Goal: Transaction & Acquisition: Purchase product/service

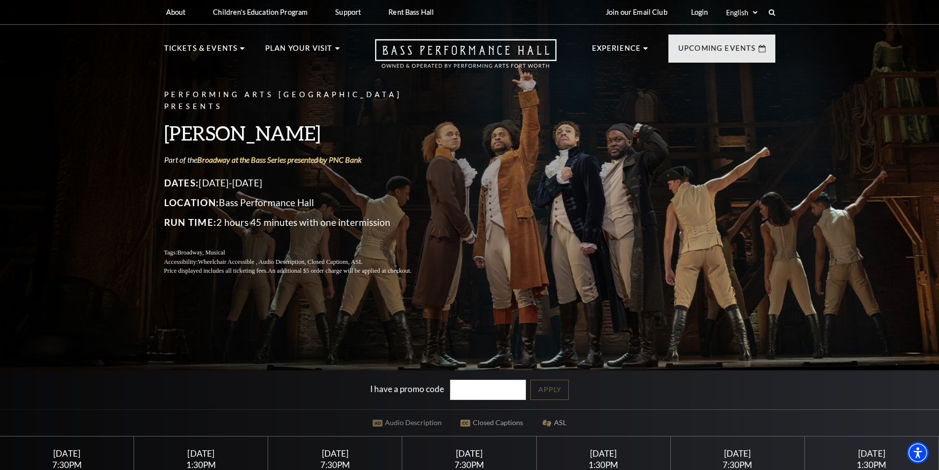
scroll to position [296, 0]
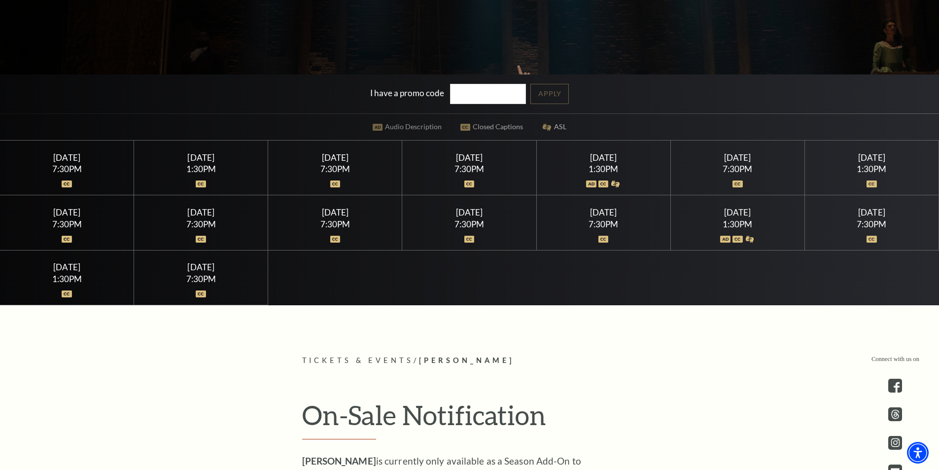
click at [190, 292] on div at bounding box center [201, 288] width 110 height 10
click at [198, 292] on img at bounding box center [201, 293] width 10 height 7
click at [200, 282] on div "7:30PM" at bounding box center [201, 279] width 110 height 8
click at [207, 265] on div "Sunday July 26" at bounding box center [201, 267] width 110 height 10
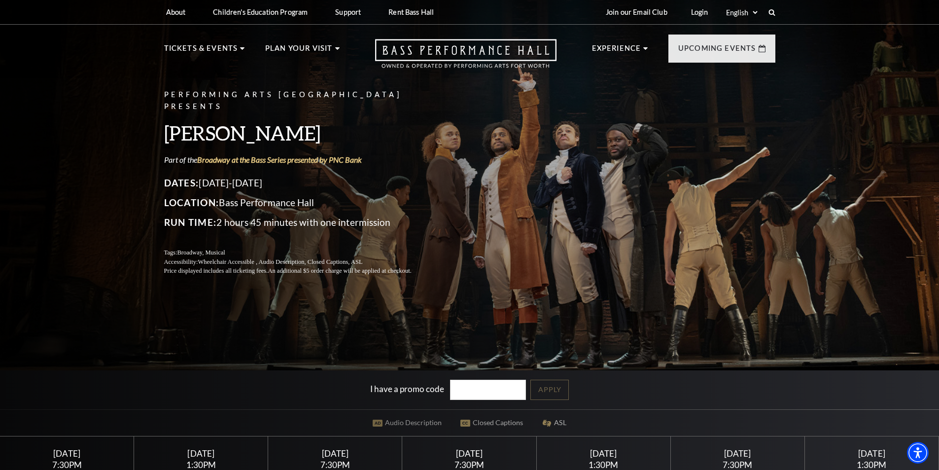
scroll to position [197, 0]
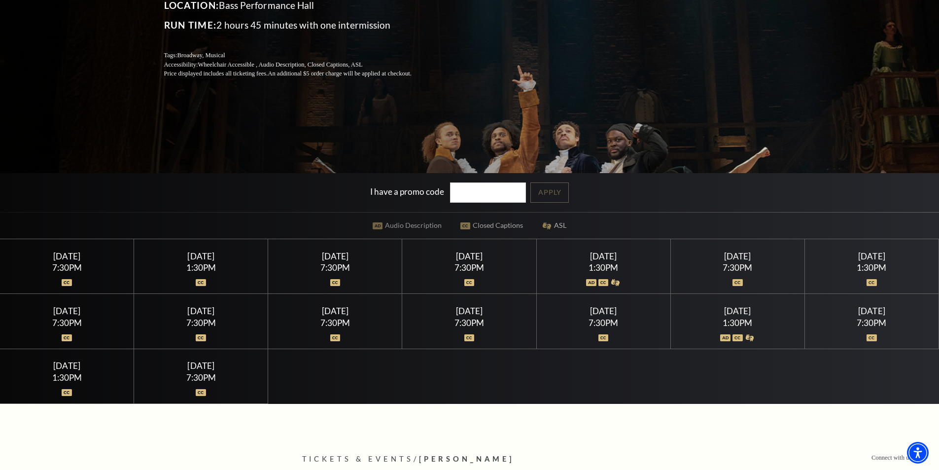
click at [79, 271] on div "7:30PM" at bounding box center [67, 267] width 110 height 8
click at [69, 264] on div "7:30PM" at bounding box center [67, 267] width 110 height 8
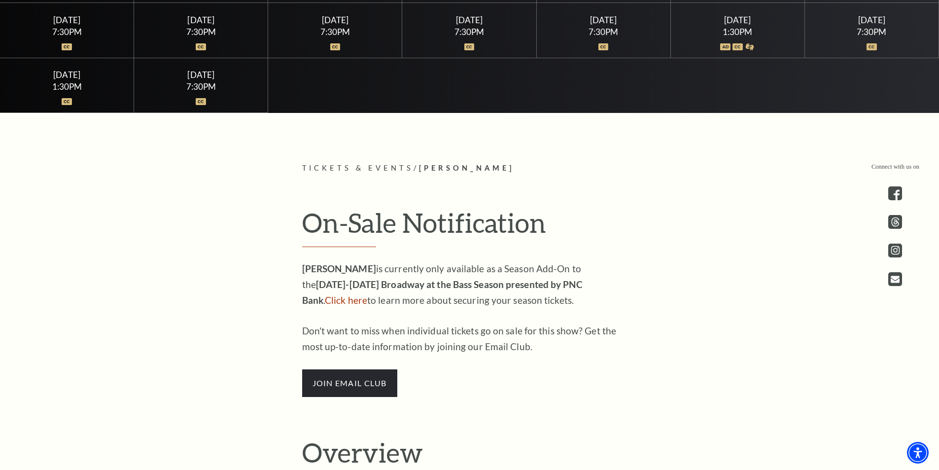
scroll to position [591, 0]
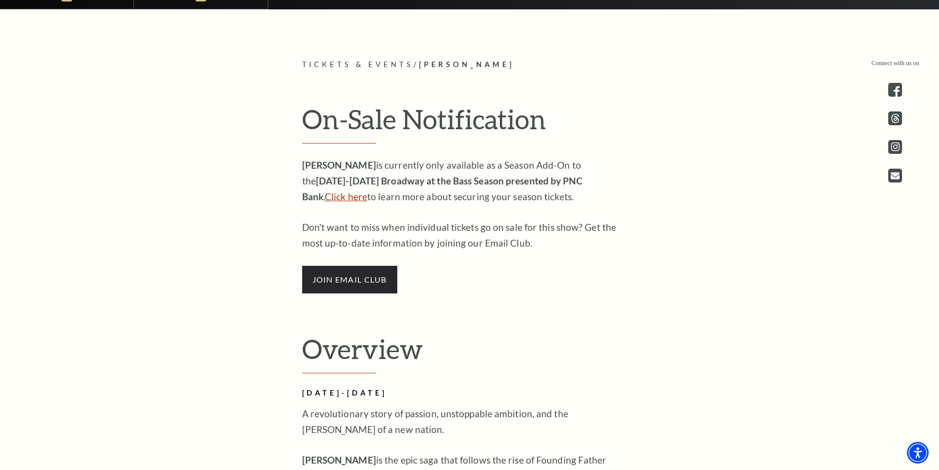
click at [367, 191] on link "Click here" at bounding box center [346, 196] width 42 height 11
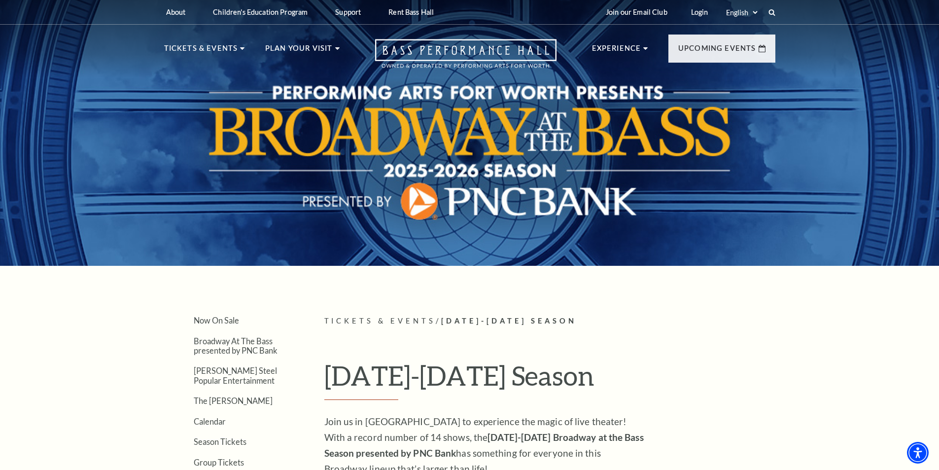
scroll to position [296, 0]
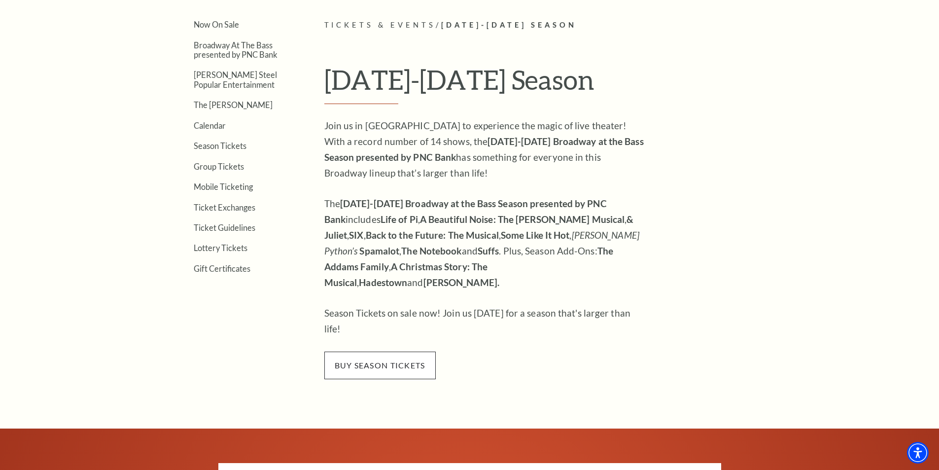
click at [375, 351] on span "buy season tickets" at bounding box center [379, 365] width 111 height 28
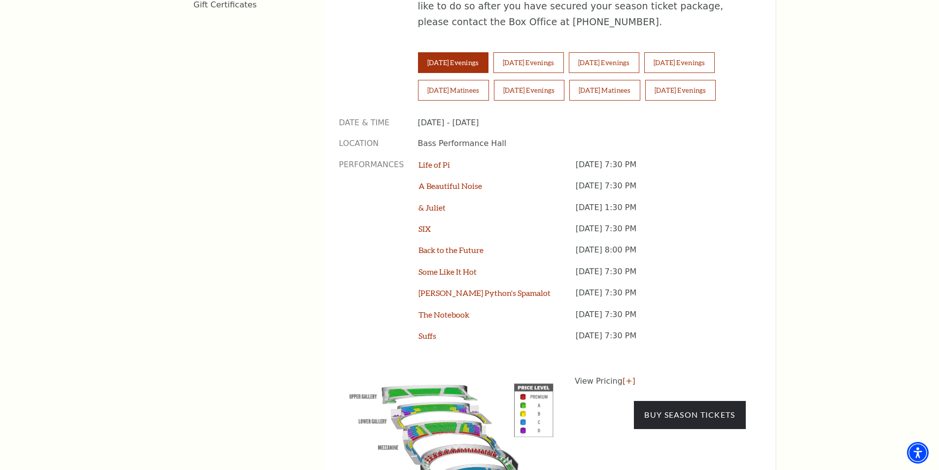
scroll to position [936, 0]
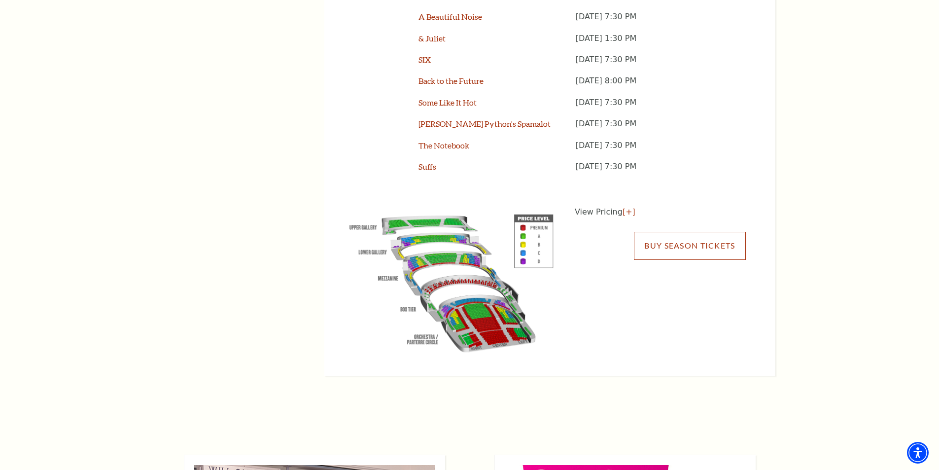
click at [677, 232] on link "Buy Season Tickets" at bounding box center [689, 246] width 111 height 28
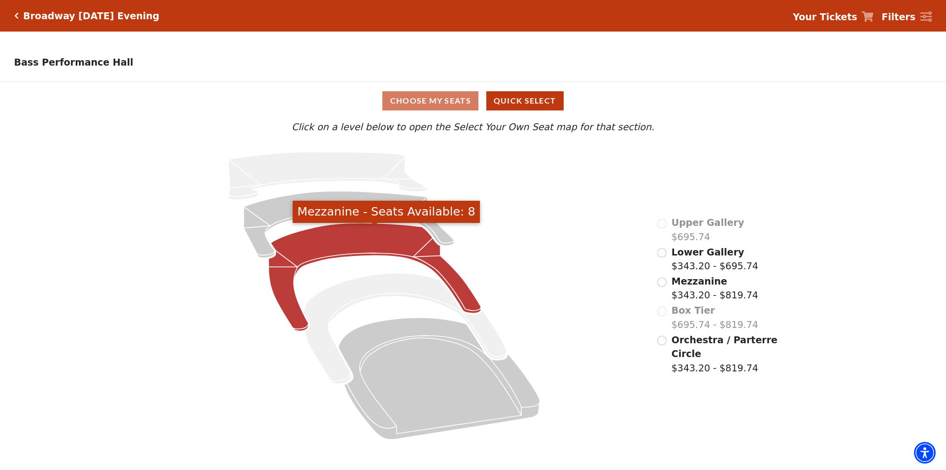
click at [356, 245] on icon "Mezzanine - Seats Available: 8" at bounding box center [375, 277] width 212 height 108
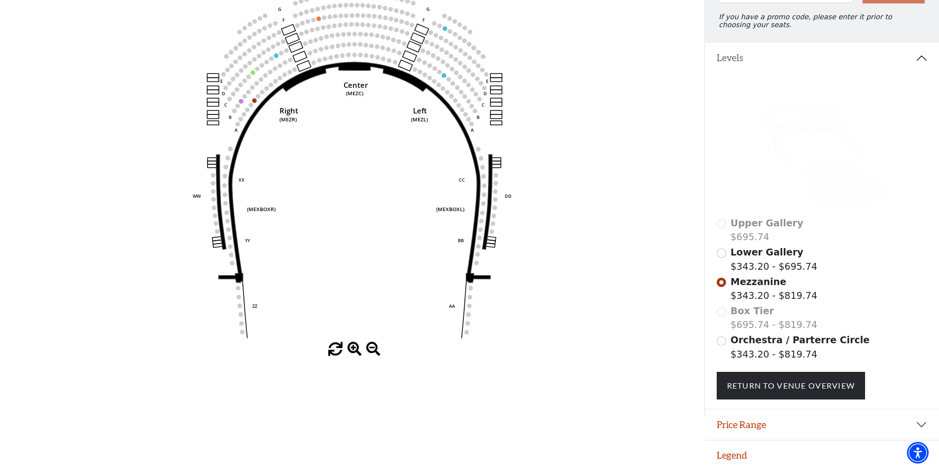
scroll to position [142, 0]
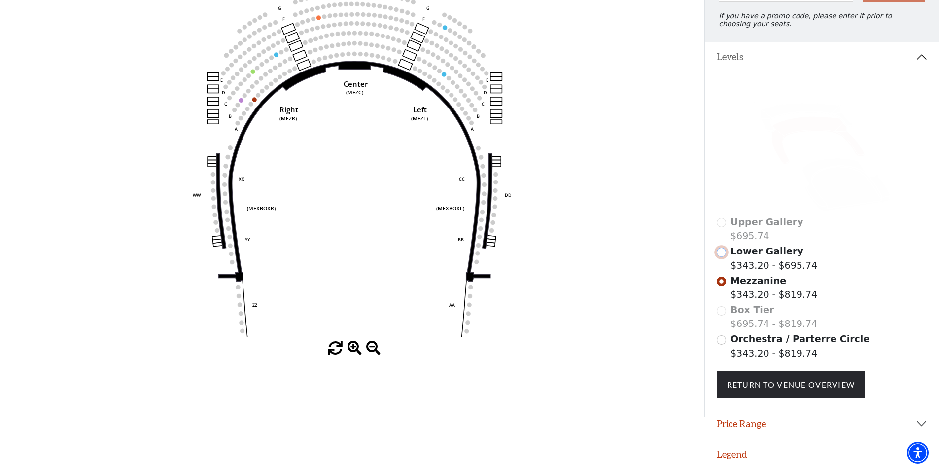
click at [721, 250] on input "Lower Gallery$343.20 - $695.74\a" at bounding box center [721, 251] width 9 height 9
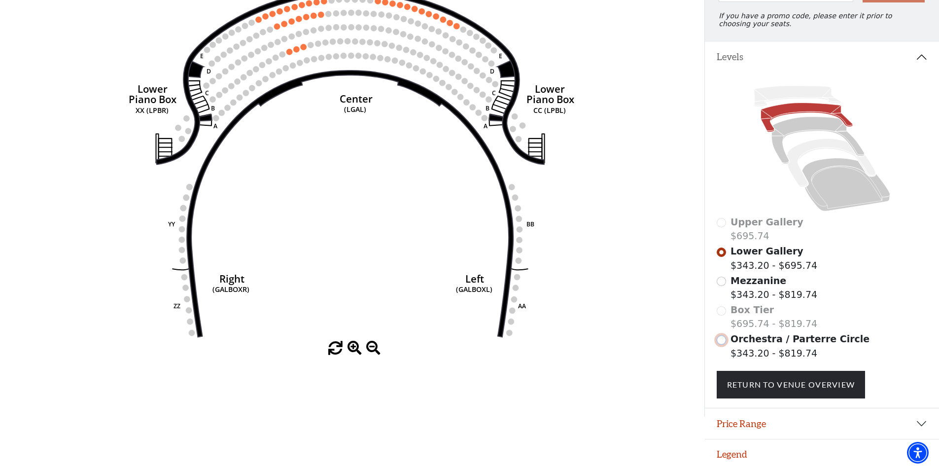
click at [719, 339] on input "Orchestra / Parterre Circle$343.20 - $819.74\a" at bounding box center [721, 339] width 9 height 9
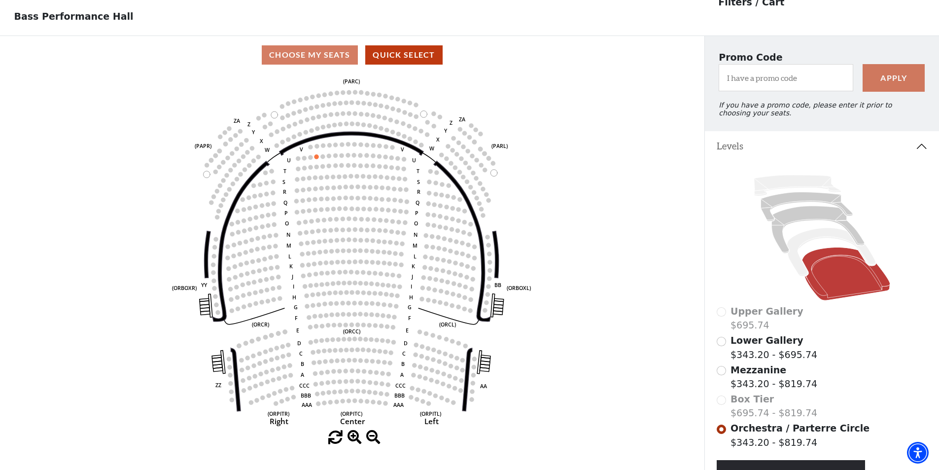
scroll to position [95, 0]
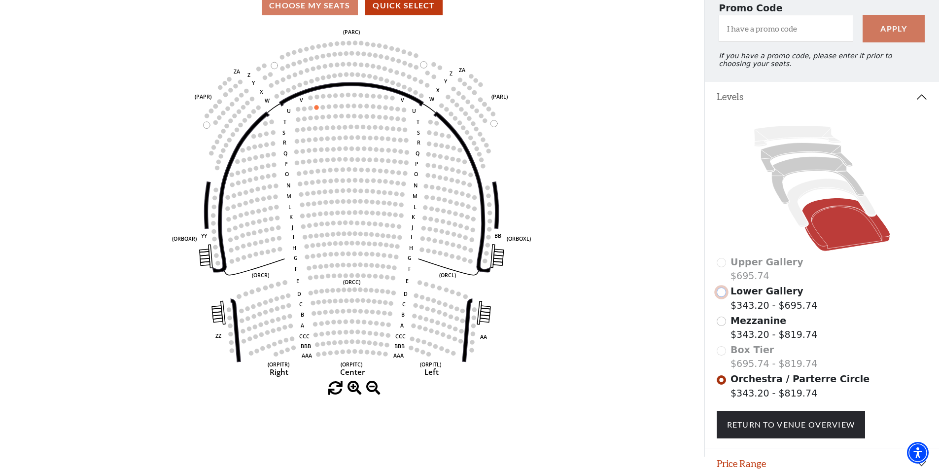
click at [720, 297] on input "Lower Gallery$343.20 - $695.74\a" at bounding box center [721, 291] width 9 height 9
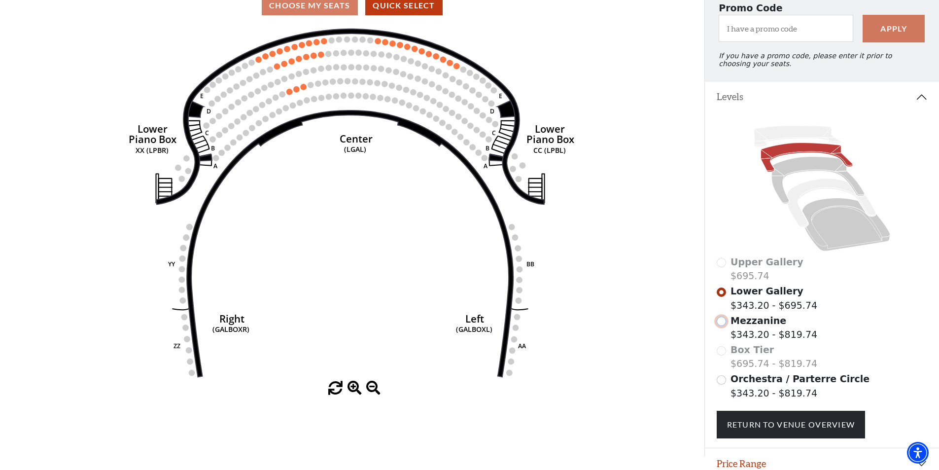
click at [722, 326] on input "Mezzanine$343.20 - $819.74\a" at bounding box center [721, 320] width 9 height 9
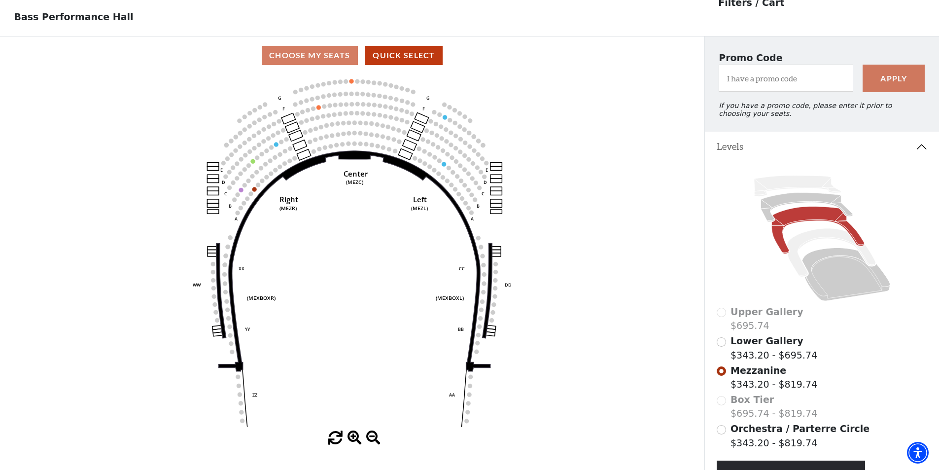
scroll to position [46, 0]
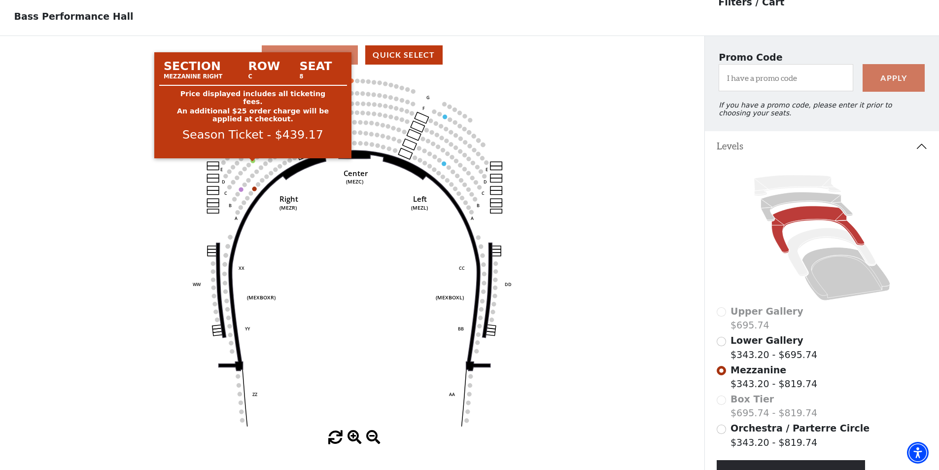
click at [254, 163] on circle at bounding box center [253, 160] width 4 height 4
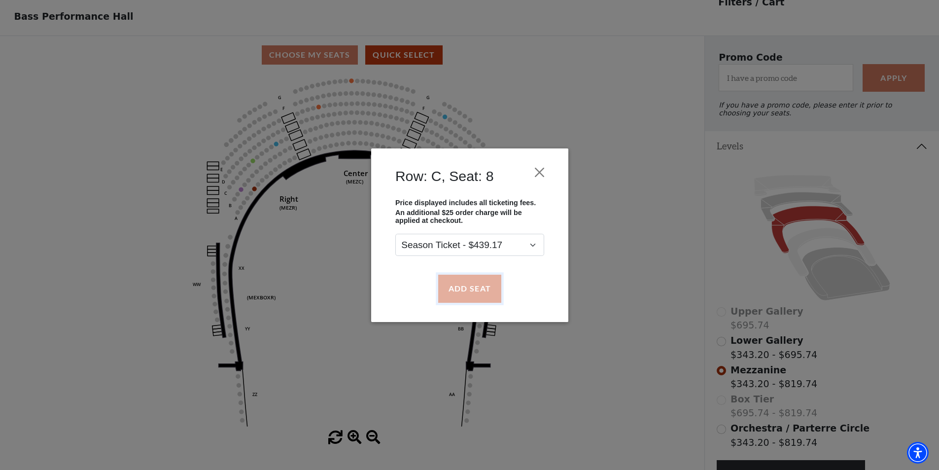
click at [484, 280] on button "Add Seat" at bounding box center [469, 289] width 63 height 28
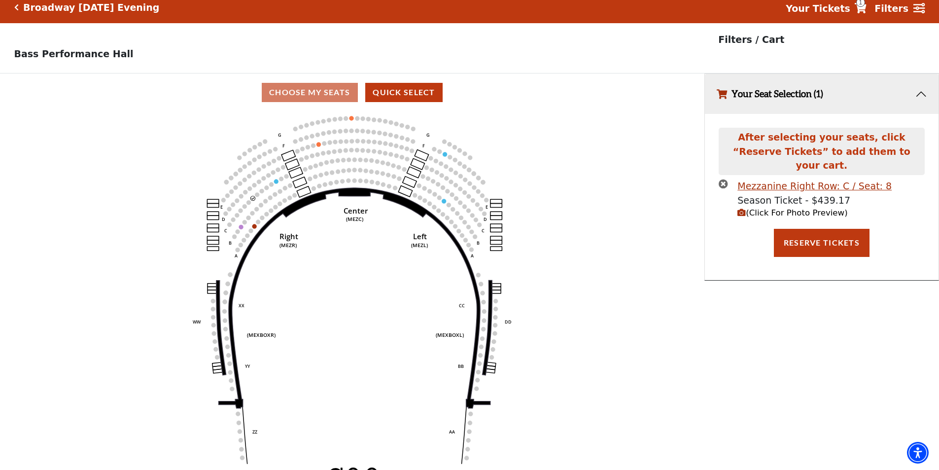
scroll to position [0, 0]
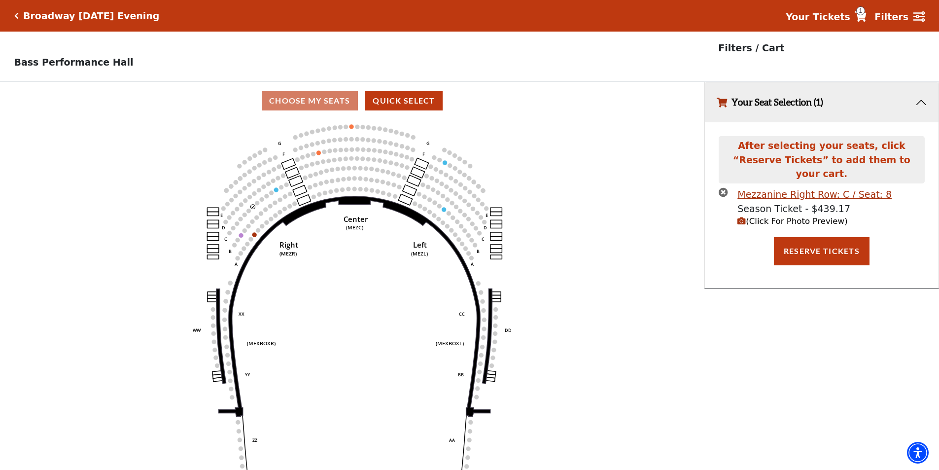
click at [743, 217] on icon "(Click For Photo Preview)" at bounding box center [741, 221] width 8 height 8
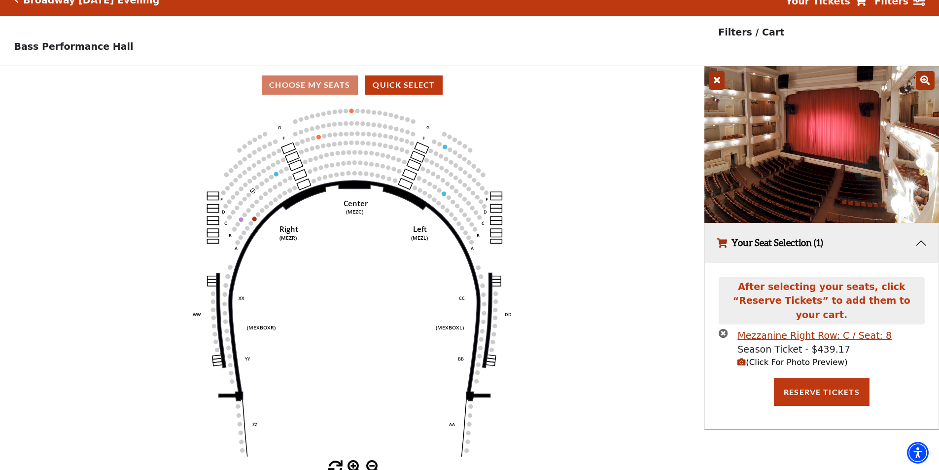
scroll to position [24, 0]
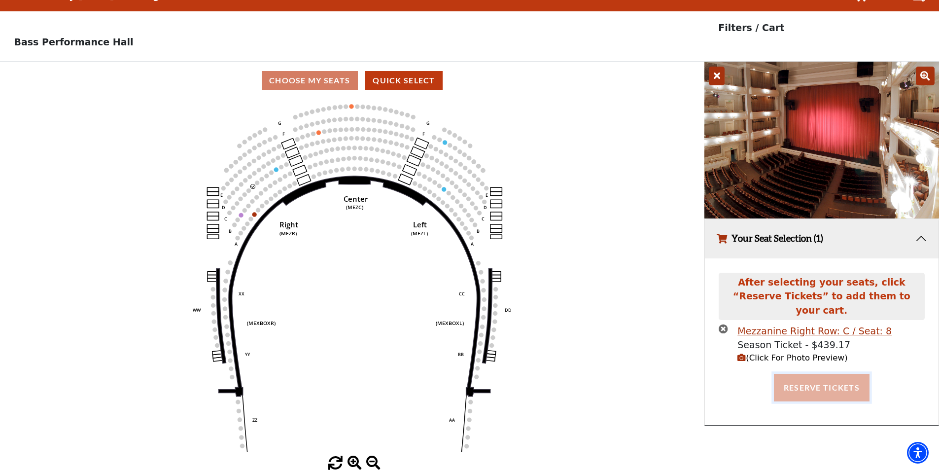
click at [839, 374] on button "Reserve Tickets" at bounding box center [822, 388] width 96 height 28
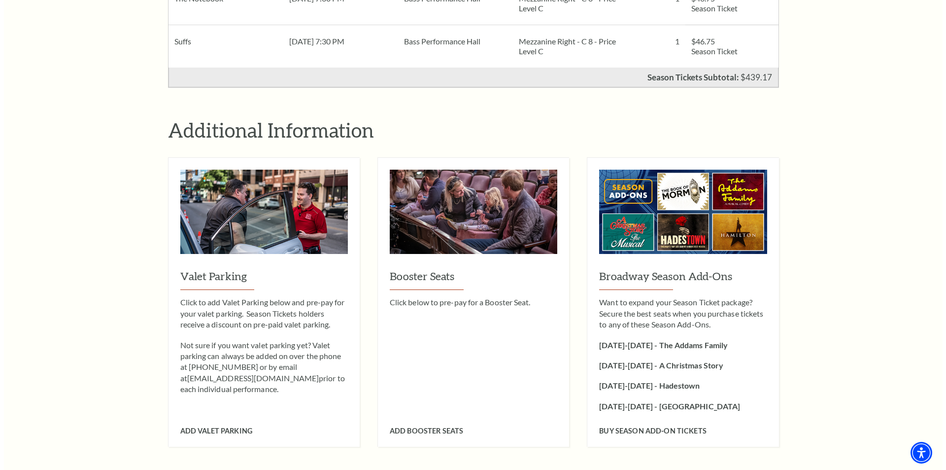
scroll to position [838, 0]
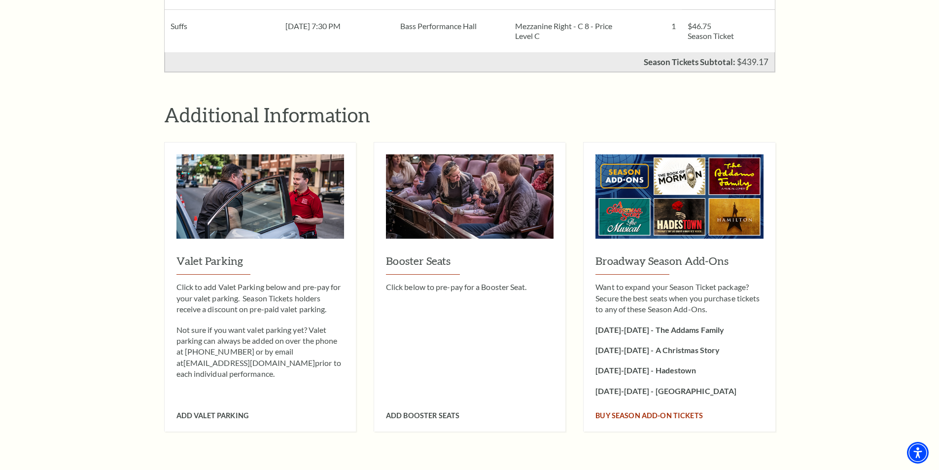
click at [624, 411] on span "Buy Season Add-On tickets" at bounding box center [648, 415] width 107 height 8
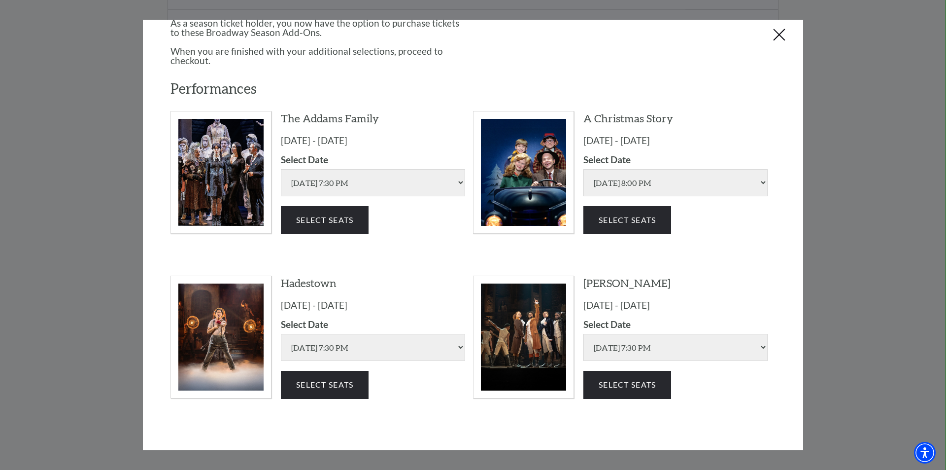
scroll to position [82, 0]
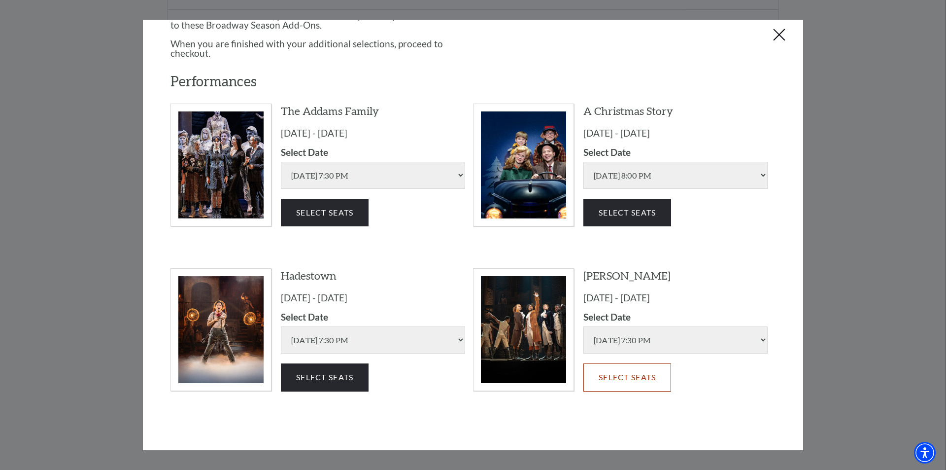
click at [612, 376] on button "Select Seats" at bounding box center [628, 377] width 88 height 28
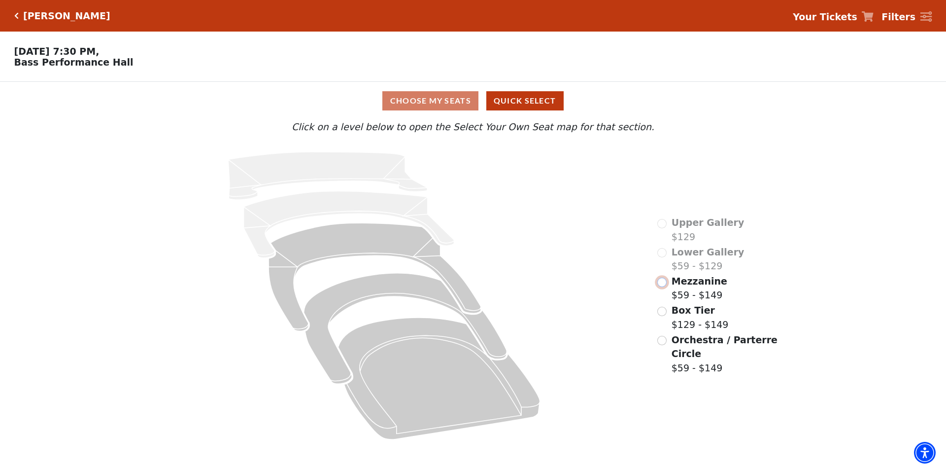
click at [664, 284] on input "Mezzanine$59 - $149\a" at bounding box center [662, 281] width 9 height 9
